Goal: Information Seeking & Learning: Learn about a topic

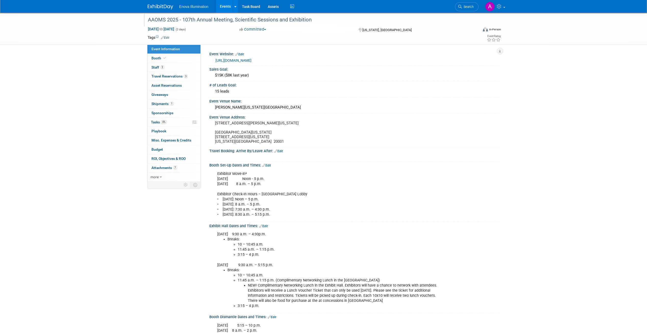
click at [161, 15] on div at bounding box center [310, 15] width 329 height 4
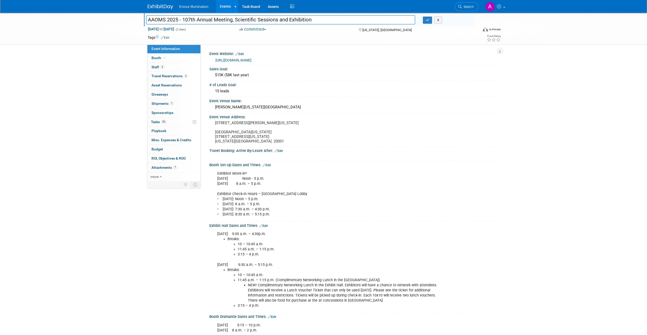
click at [162, 4] on link at bounding box center [164, 4] width 32 height 4
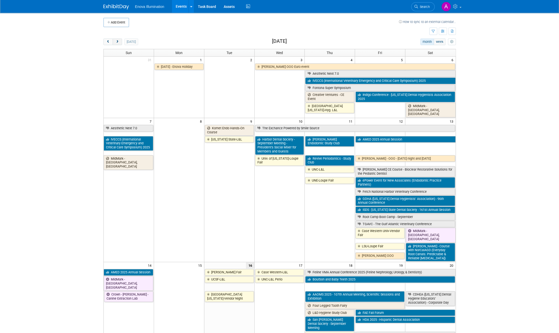
click at [118, 41] on span "next" at bounding box center [117, 41] width 4 height 3
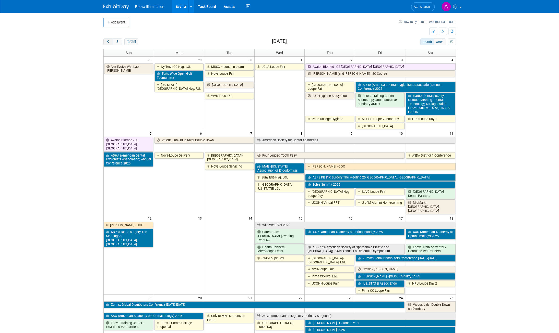
click at [109, 42] on span "prev" at bounding box center [108, 41] width 4 height 3
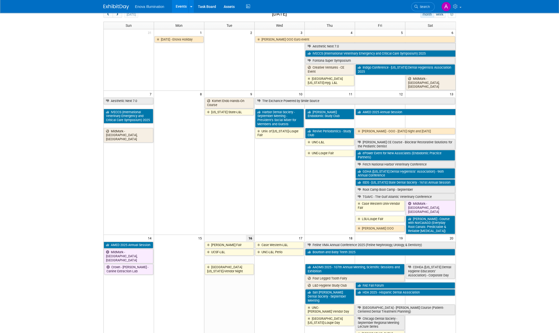
scroll to position [102, 0]
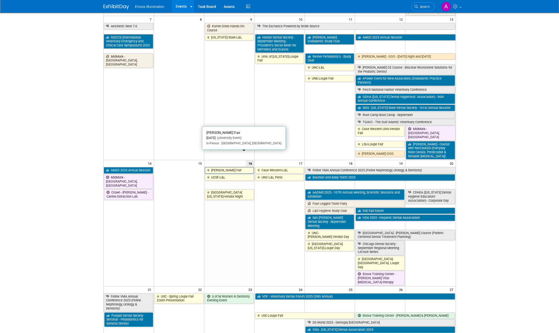
click at [223, 167] on link "[PERSON_NAME] Fair" at bounding box center [229, 170] width 49 height 7
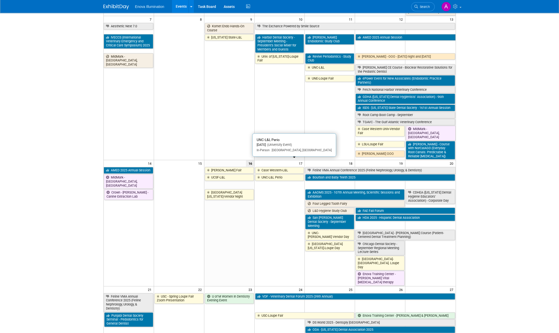
click at [282, 174] on link "UNC-L&L Perio" at bounding box center [279, 177] width 49 height 7
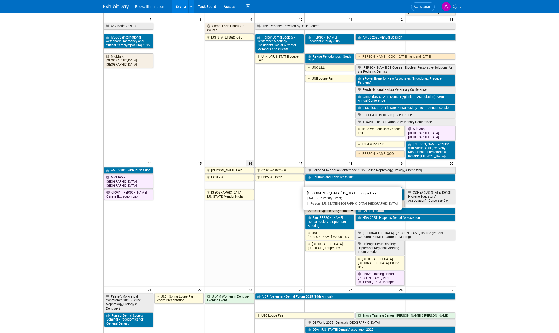
click at [336, 241] on link "[GEOGRAPHIC_DATA][US_STATE]-Loupe Day" at bounding box center [329, 246] width 49 height 10
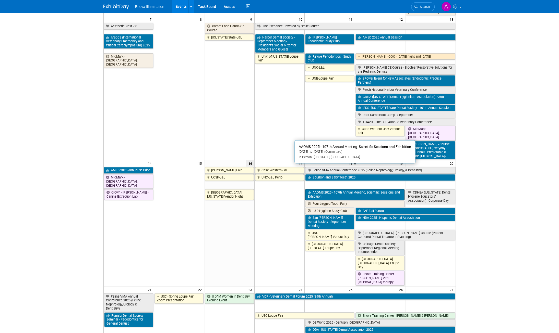
click at [339, 189] on link "AAOMS 2025 - 107th Annual Meeting, Scientific Sessions and Exhibition" at bounding box center [354, 194] width 99 height 10
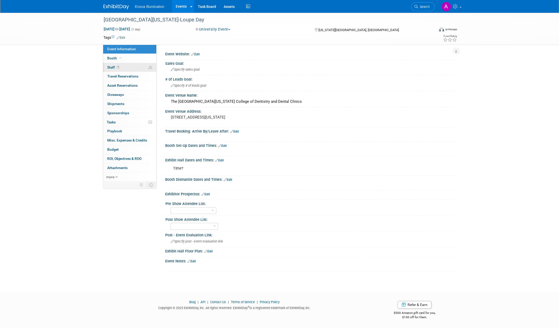
click at [135, 67] on link "1 Staff 1" at bounding box center [129, 67] width 53 height 9
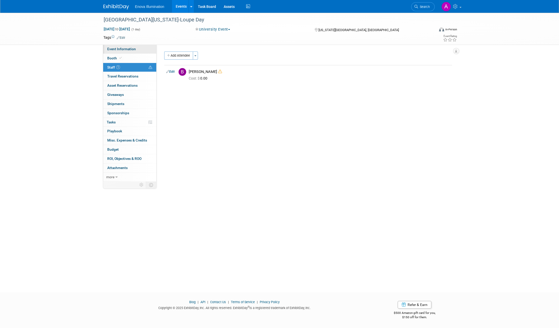
click at [133, 50] on span "Event Information" at bounding box center [121, 49] width 29 height 4
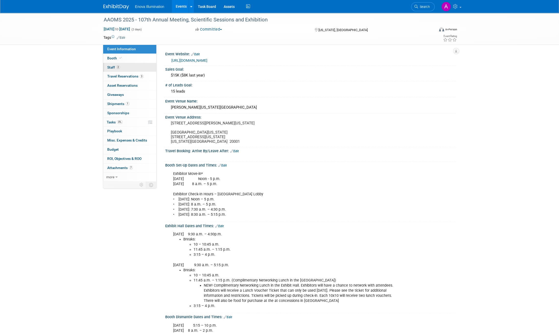
click at [132, 67] on link "2 Staff 2" at bounding box center [129, 67] width 53 height 9
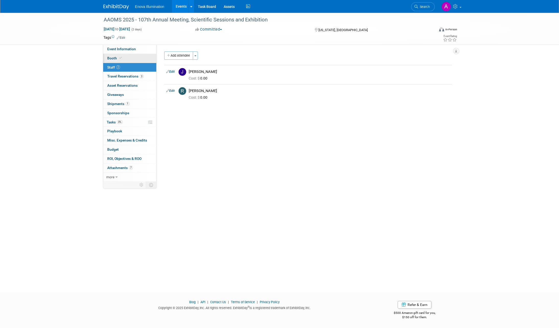
click at [137, 62] on link "Booth" at bounding box center [129, 58] width 53 height 9
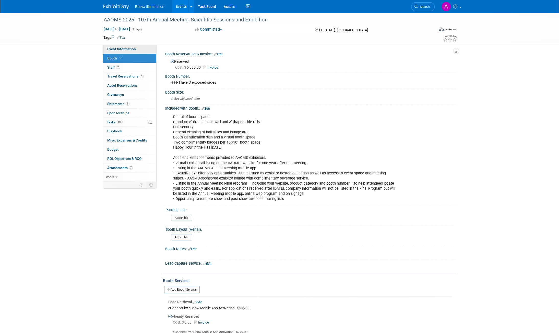
click at [138, 50] on link "Event Information" at bounding box center [129, 49] width 53 height 9
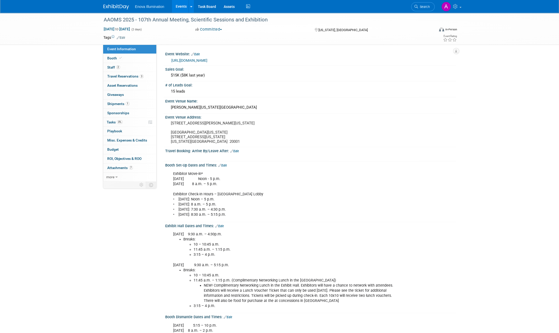
click at [111, 3] on link at bounding box center [119, 4] width 32 height 4
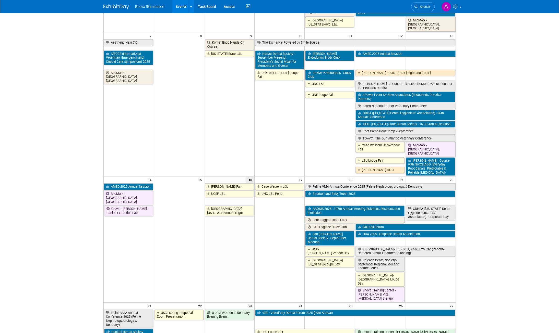
scroll to position [102, 0]
